Goal: Information Seeking & Learning: Learn about a topic

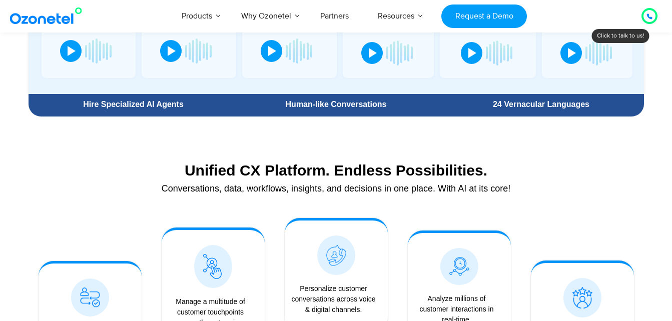
scroll to position [767, 0]
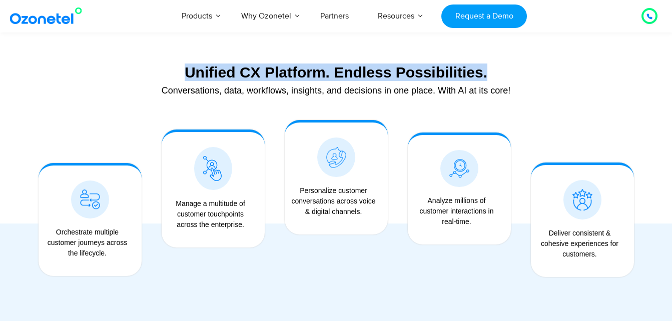
drag, startPoint x: 178, startPoint y: 72, endPoint x: 490, endPoint y: 77, distance: 312.1
click at [490, 77] on div "Unified CX Platform. Endless Possibilities." at bounding box center [336, 73] width 605 height 18
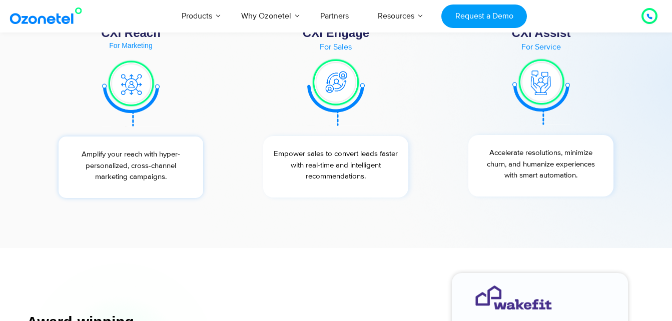
scroll to position [3718, 0]
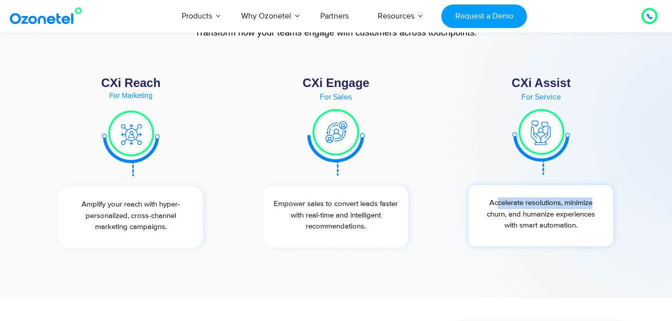
click at [596, 195] on div "Accelerate resolutions, minimize churn, and humanize experiences with smart aut…" at bounding box center [540, 216] width 145 height 62
drag, startPoint x: 494, startPoint y: 214, endPoint x: 577, endPoint y: 217, distance: 82.6
click at [577, 217] on p "Accelerate resolutions, minimize churn, and humanize experiences with smart aut…" at bounding box center [540, 215] width 135 height 34
drag, startPoint x: 577, startPoint y: 217, endPoint x: 566, endPoint y: 226, distance: 14.2
click at [566, 226] on p "Accelerate resolutions, minimize churn, and humanize experiences with smart aut…" at bounding box center [540, 215] width 135 height 34
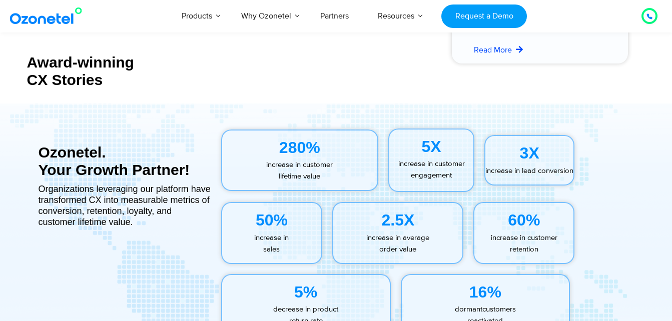
scroll to position [4468, 0]
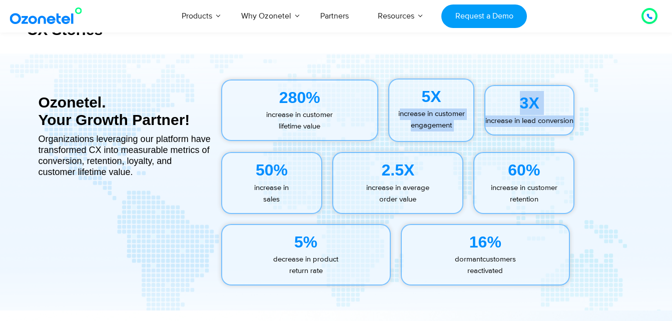
drag, startPoint x: 398, startPoint y: 115, endPoint x: 555, endPoint y: 124, distance: 156.8
click at [555, 124] on div "280% increase in customer lifetime value 5X increase in customer engagement 3X …" at bounding box center [430, 111] width 428 height 74
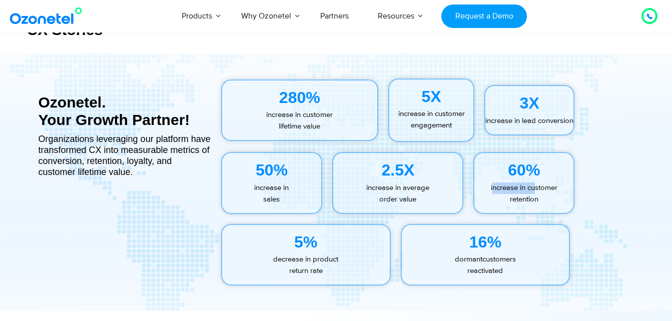
drag, startPoint x: 493, startPoint y: 189, endPoint x: 550, endPoint y: 192, distance: 57.1
click at [550, 192] on p "increase in customer retention" at bounding box center [523, 194] width 99 height 23
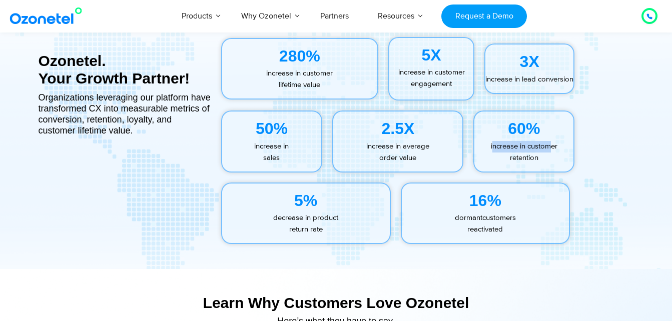
scroll to position [4518, 0]
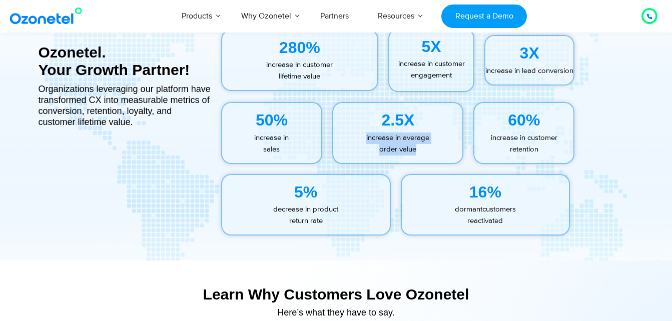
drag, startPoint x: 363, startPoint y: 134, endPoint x: 426, endPoint y: 157, distance: 66.8
click at [426, 157] on div "2.5X increase in average order value" at bounding box center [397, 133] width 131 height 62
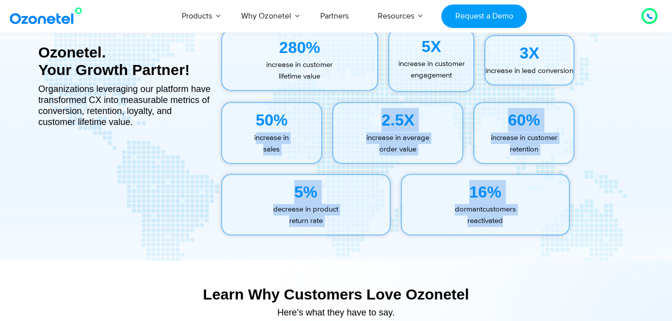
drag, startPoint x: 256, startPoint y: 140, endPoint x: 518, endPoint y: 224, distance: 275.7
click at [518, 224] on div "280% increase in customer lifetime value 5X increase in customer engagement 3X …" at bounding box center [430, 132] width 438 height 227
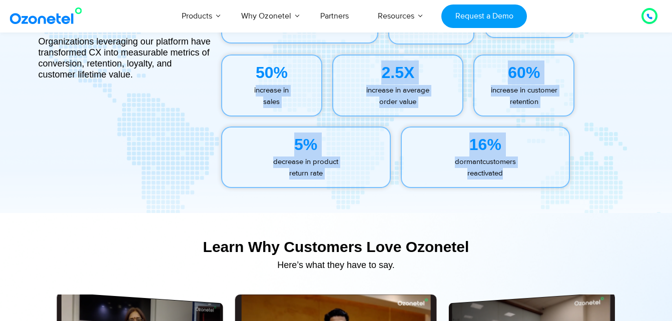
scroll to position [4568, 0]
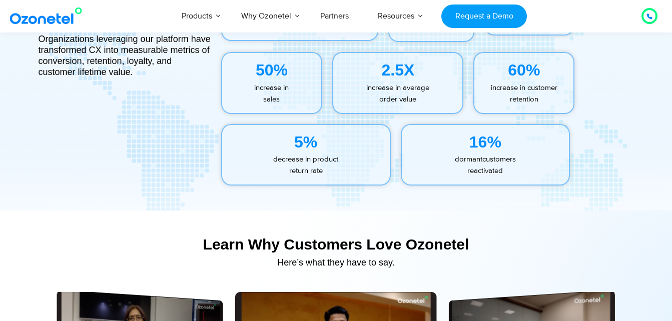
click at [286, 208] on div at bounding box center [336, 81] width 672 height 257
drag, startPoint x: 459, startPoint y: 158, endPoint x: 498, endPoint y: 173, distance: 42.3
click at [498, 173] on p "dormant customers   reactivated" at bounding box center [486, 165] width 168 height 23
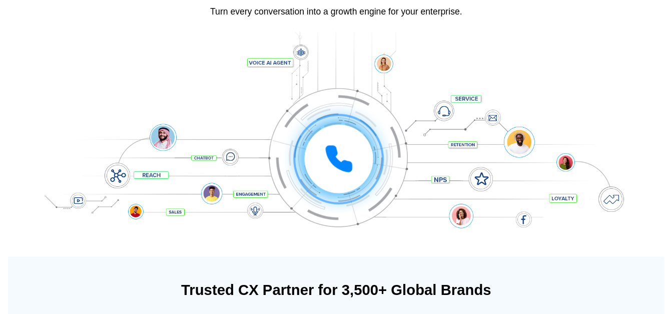
scroll to position [0, 0]
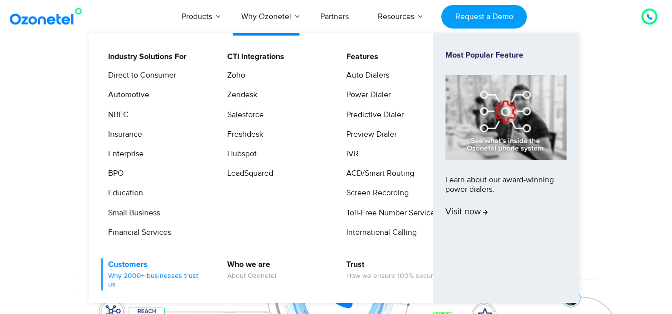
click at [156, 263] on link "Customers Why 2000+ businesses trust us" at bounding box center [155, 274] width 107 height 32
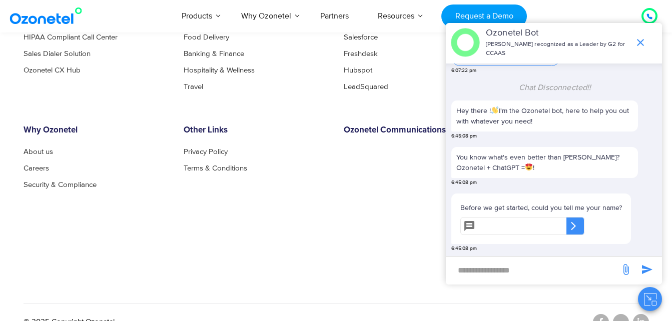
scroll to position [833, 0]
click at [45, 155] on ul "About us Careers Security & Compliance" at bounding box center [96, 168] width 145 height 41
click at [45, 155] on link "About us" at bounding box center [41, 152] width 35 height 8
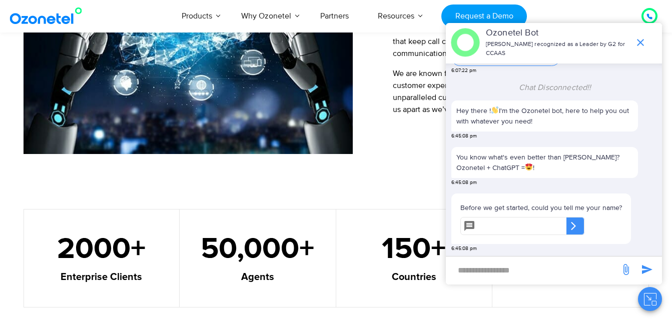
scroll to position [581, 0]
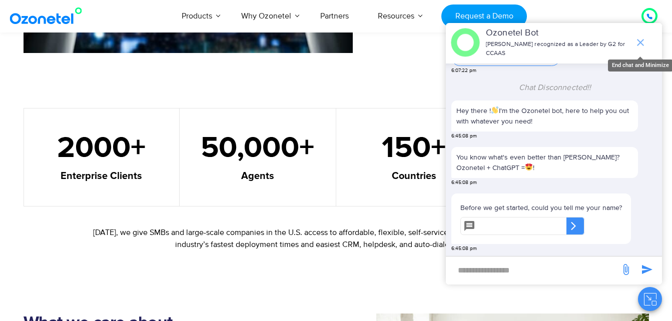
click at [643, 41] on icon "end chat or minimize" at bounding box center [640, 43] width 12 height 12
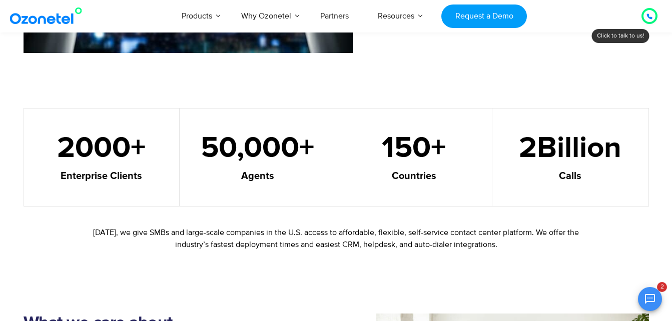
scroll to position [255, 0]
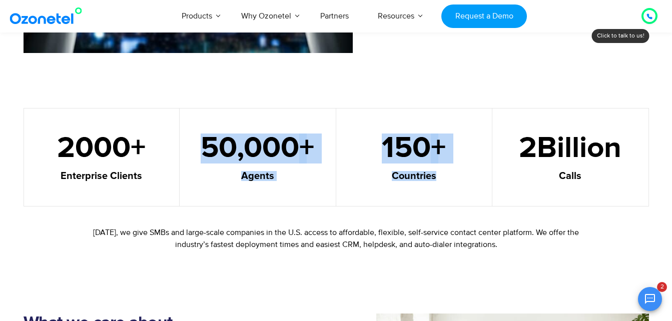
drag, startPoint x: 206, startPoint y: 152, endPoint x: 440, endPoint y: 174, distance: 235.2
click at [440, 174] on div "2000 + Enterprise Clients 50,000 + Agents 150 + Countries 2 Billion Calls" at bounding box center [336, 157] width 640 height 99
click at [264, 181] on div "50,000 + Agents" at bounding box center [258, 157] width 157 height 99
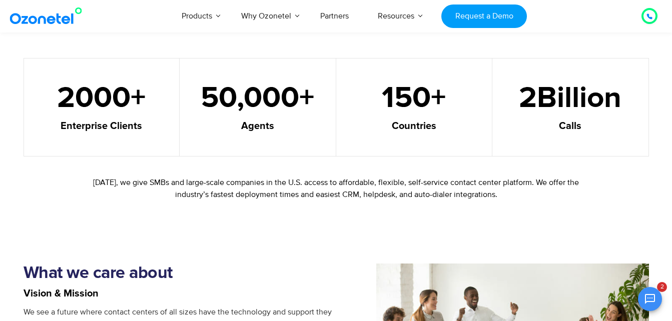
scroll to position [681, 0]
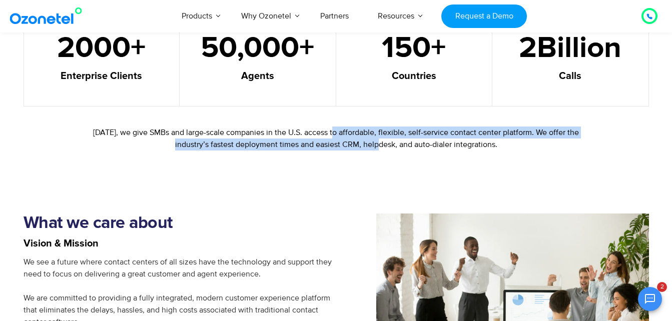
drag, startPoint x: 335, startPoint y: 134, endPoint x: 384, endPoint y: 143, distance: 49.3
click at [384, 143] on p "[DATE], we give SMBs and large-scale companies in the U.S. access to affordable…" at bounding box center [336, 139] width 488 height 24
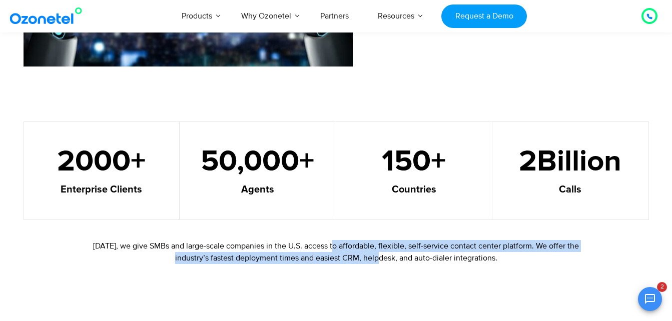
scroll to position [567, 0]
